Goal: Information Seeking & Learning: Understand process/instructions

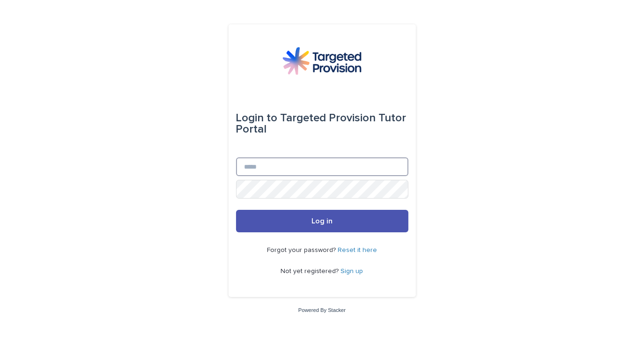
click at [346, 171] on input "Email" at bounding box center [322, 166] width 172 height 19
type input "**********"
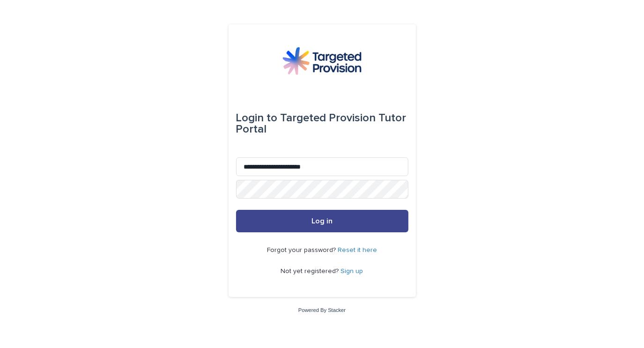
click at [342, 218] on button "Log in" at bounding box center [322, 221] width 172 height 22
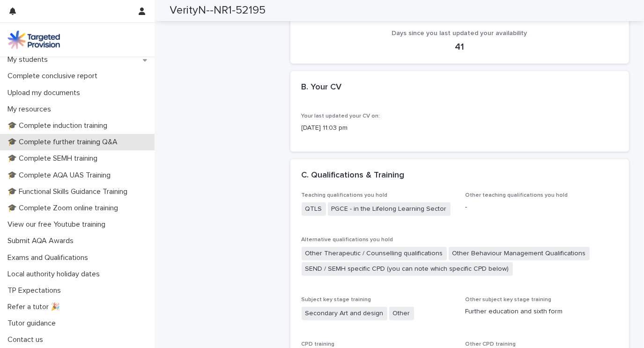
scroll to position [129, 0]
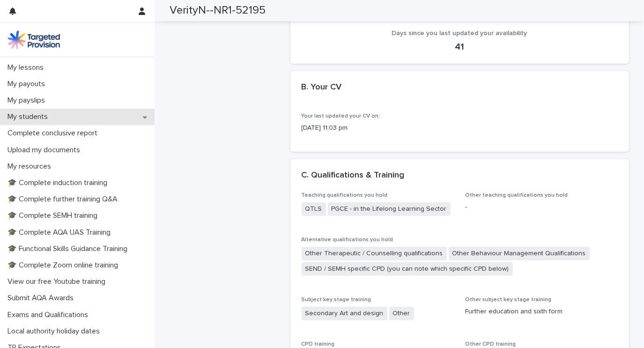
click at [146, 116] on icon at bounding box center [145, 117] width 4 height 2
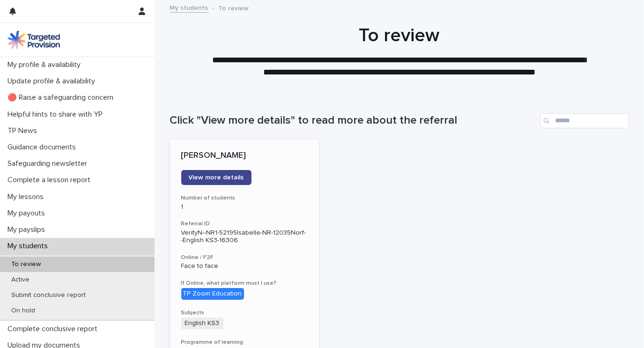
click at [214, 179] on span "View more details" at bounding box center [216, 177] width 55 height 7
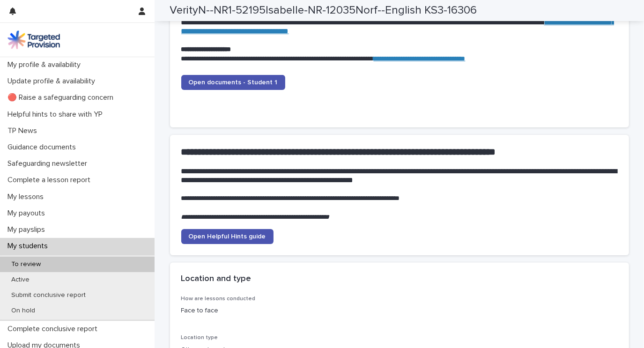
scroll to position [977, 0]
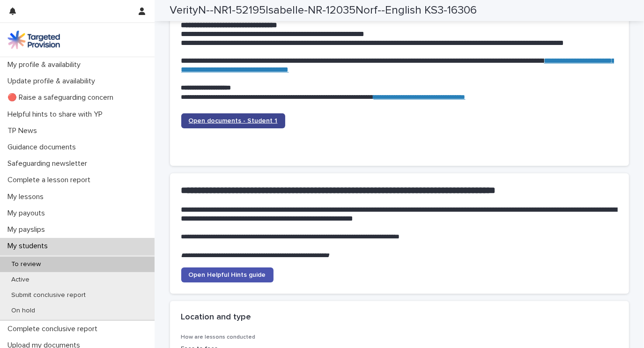
click at [255, 119] on span "Open documents - Student 1" at bounding box center [233, 121] width 89 height 7
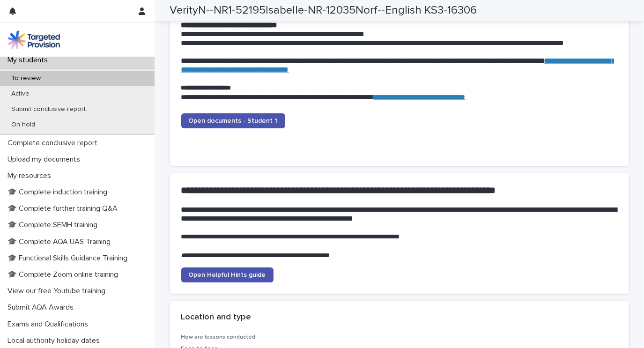
scroll to position [190, 0]
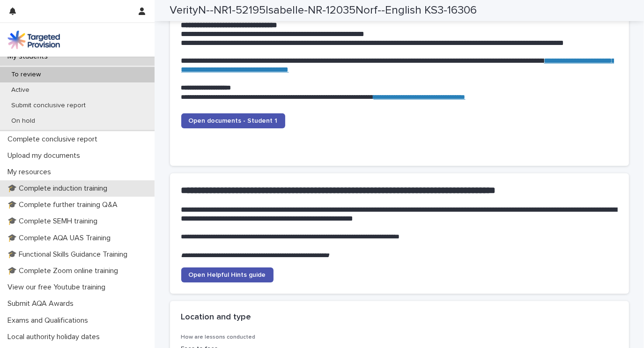
click at [44, 187] on p "🎓 Complete induction training" at bounding box center [59, 188] width 111 height 9
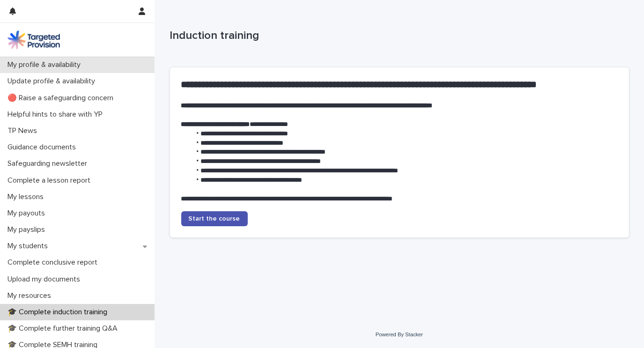
click at [68, 60] on p "My profile & availability" at bounding box center [46, 64] width 84 height 9
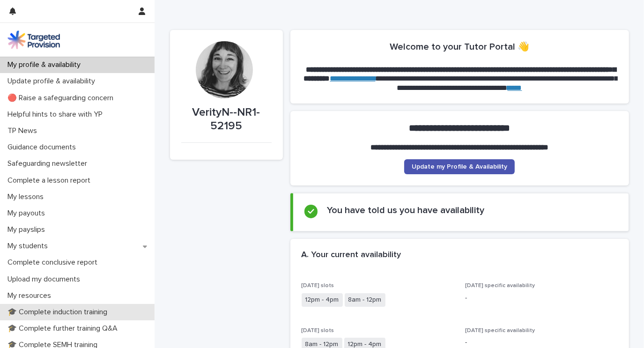
click at [55, 309] on p "🎓 Complete induction training" at bounding box center [59, 312] width 111 height 9
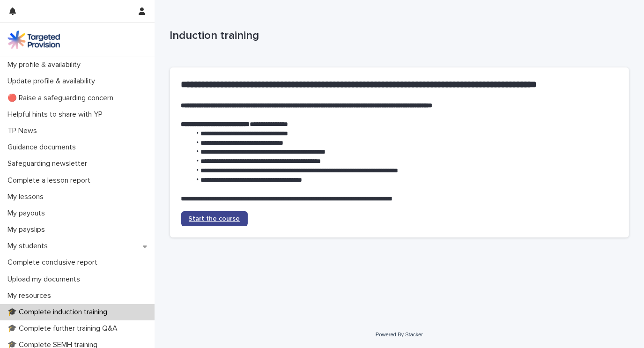
click at [221, 218] on span "Start the course" at bounding box center [215, 219] width 52 height 7
